Goal: Task Accomplishment & Management: Manage account settings

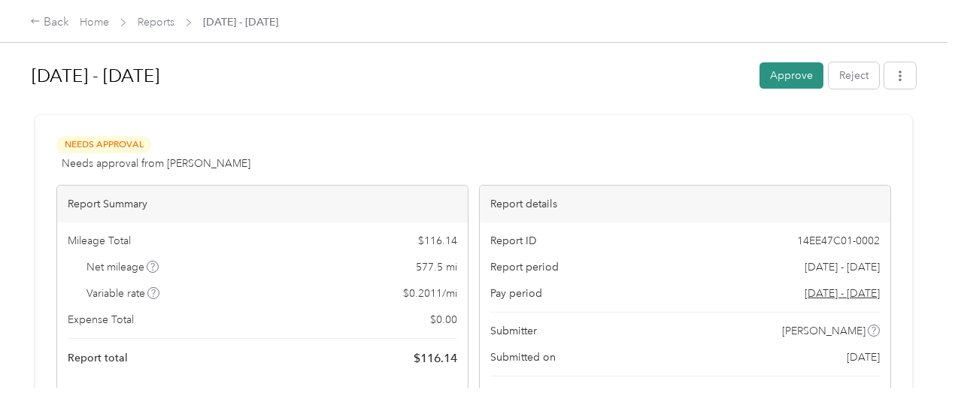
click at [774, 82] on button "Approve" at bounding box center [791, 75] width 64 height 26
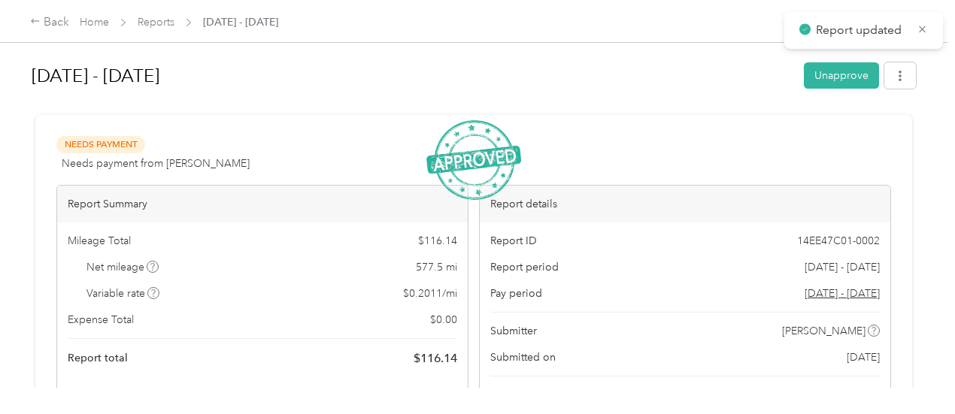
click at [922, 21] on span "Report updated" at bounding box center [863, 30] width 129 height 19
click at [922, 28] on icon at bounding box center [922, 29] width 7 height 7
click at [152, 27] on link "Reports" at bounding box center [156, 22] width 37 height 13
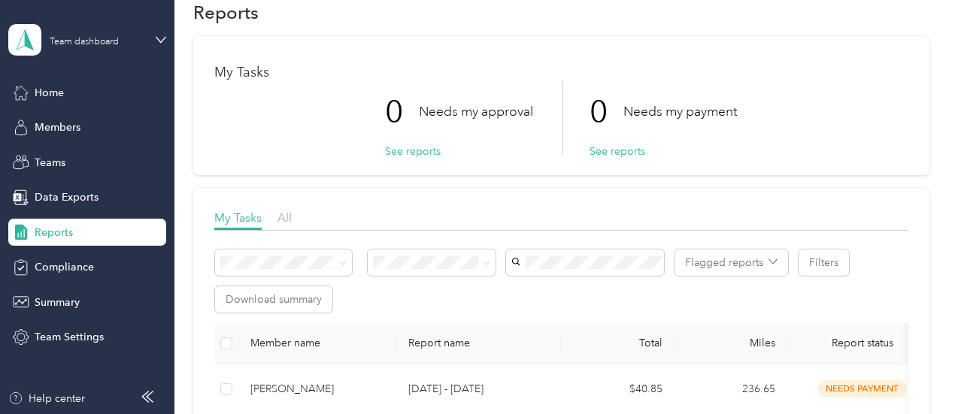
scroll to position [32, 0]
